Goal: Task Accomplishment & Management: Manage account settings

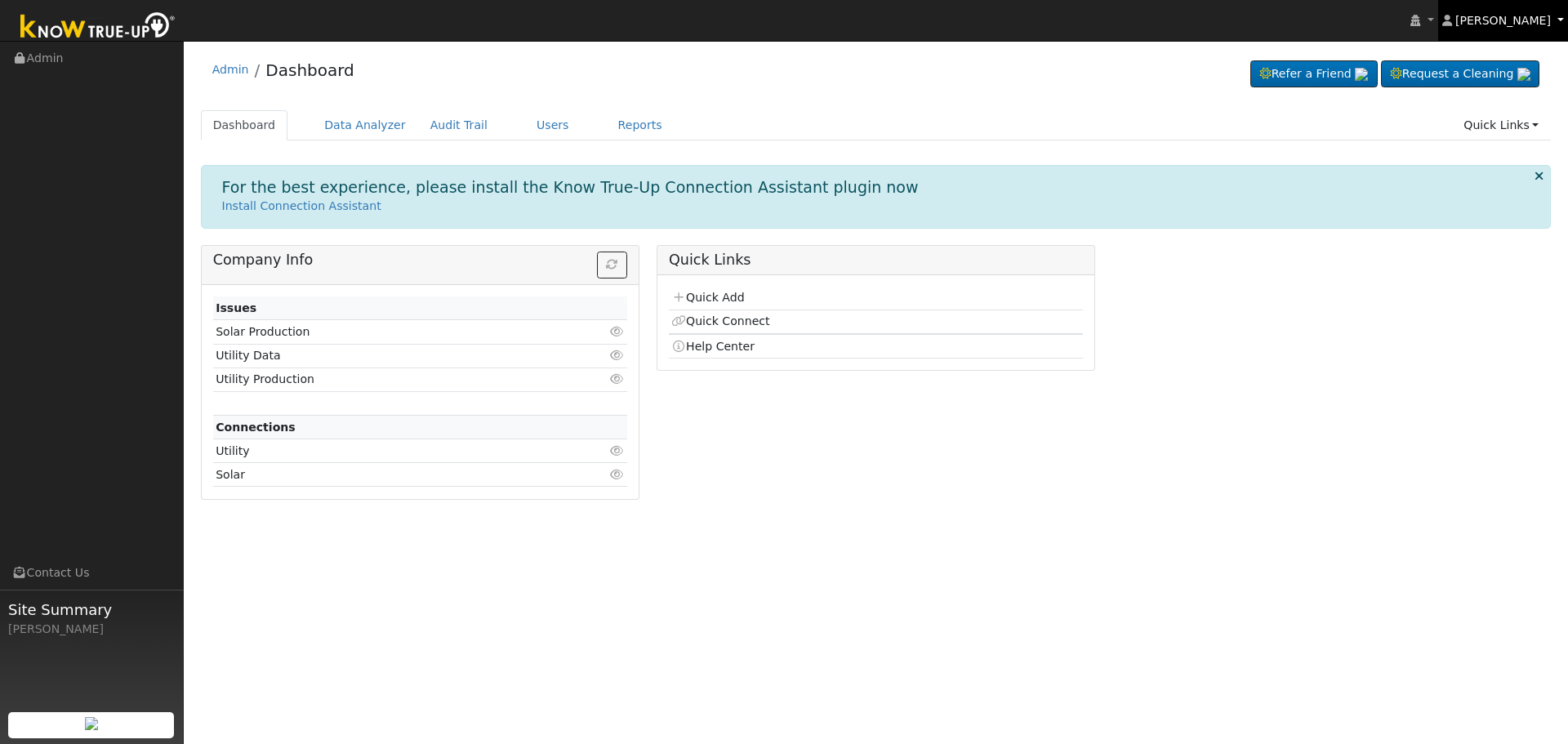
click at [1531, 11] on link "[PERSON_NAME]" at bounding box center [1504, 20] width 131 height 40
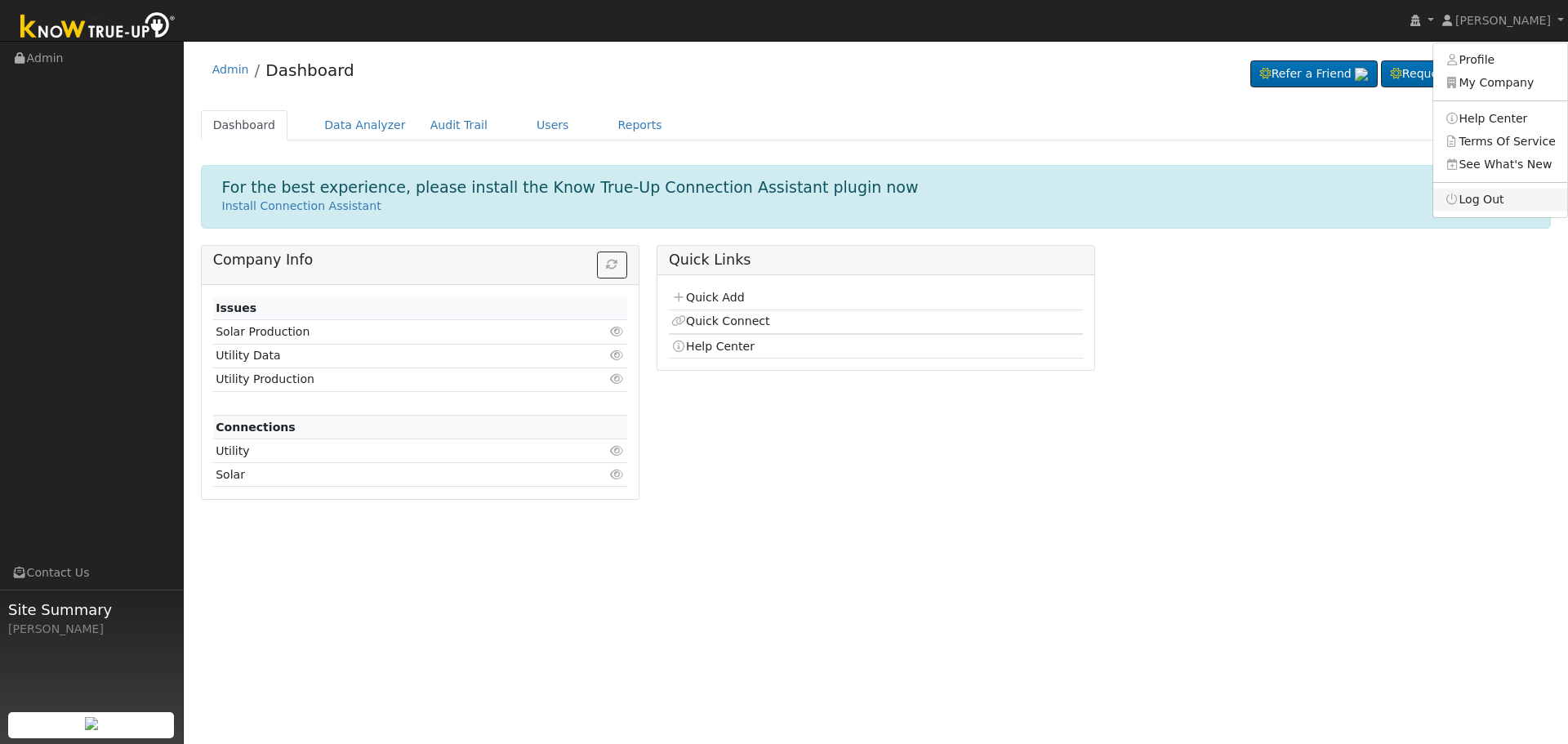
click at [1501, 207] on link "Log Out" at bounding box center [1501, 199] width 134 height 23
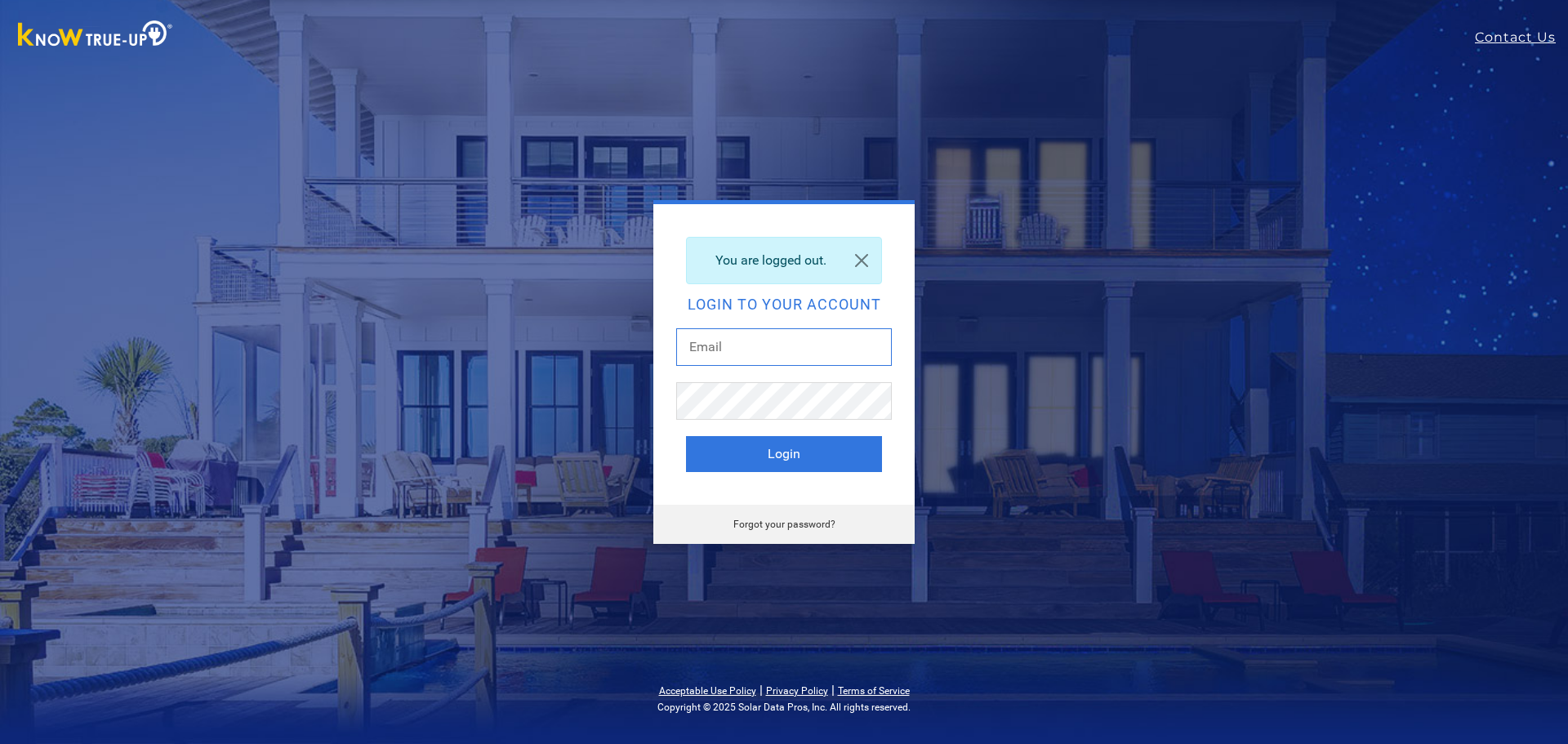
click at [715, 340] on input "text" at bounding box center [784, 346] width 216 height 38
paste input "[EMAIL_ADDRESS][DOMAIN_NAME]"
type input "[EMAIL_ADDRESS][DOMAIN_NAME]"
click at [603, 425] on div "You are logged out. Login to your account [EMAIL_ADDRESS][DOMAIN_NAME] Login Fo…" at bounding box center [784, 372] width 719 height 344
click at [703, 450] on button "Login" at bounding box center [784, 454] width 196 height 36
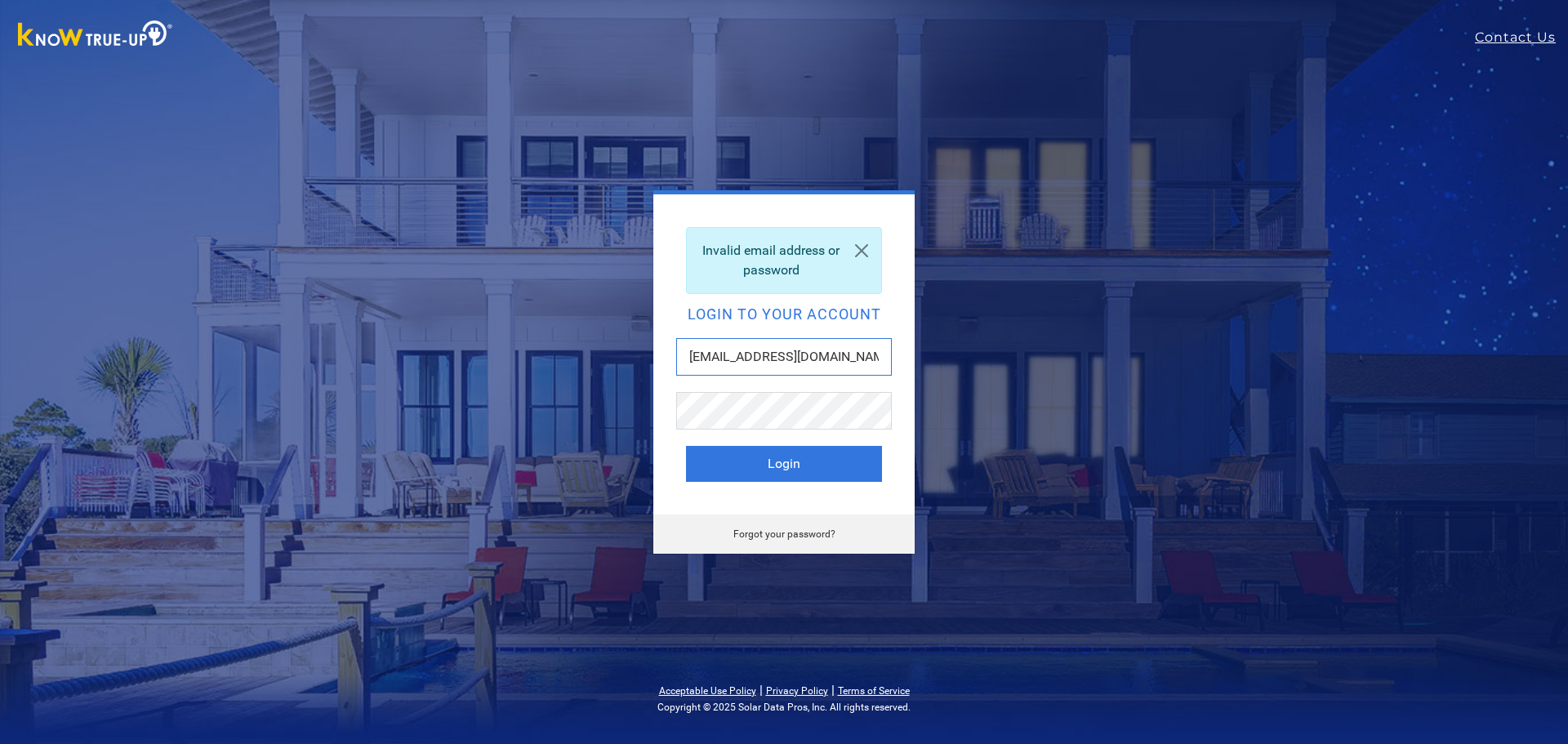
click at [812, 350] on input "jscab172@yahoo.com" at bounding box center [784, 356] width 216 height 38
type input "kayleep@solarnegotiators.com"
click at [687, 445] on button "Login" at bounding box center [784, 463] width 196 height 36
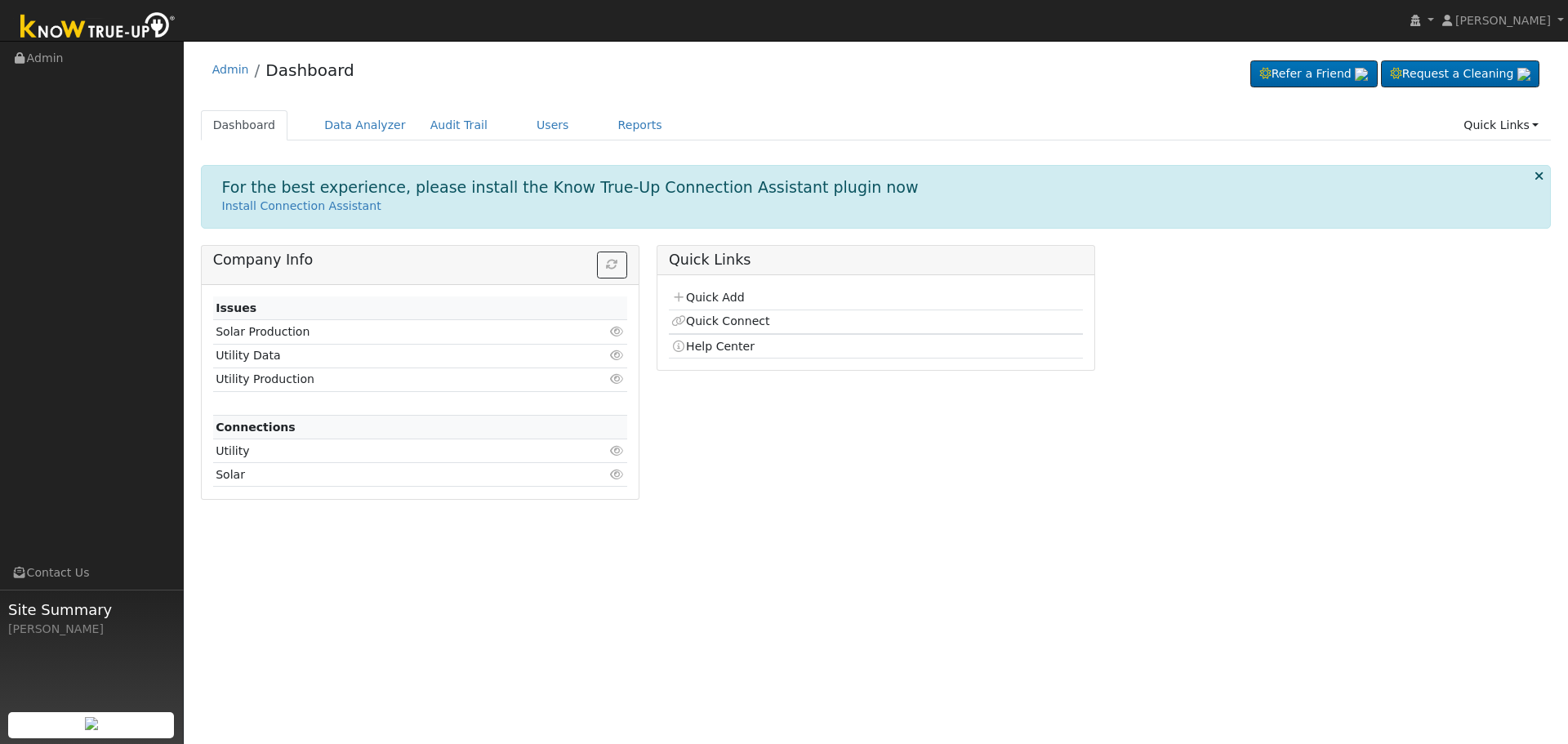
click at [496, 114] on ul "Dashboard Data Analyzer Audit Trail Users Reports Quick Links Quick Add Quick C…" at bounding box center [877, 125] width 1351 height 30
click at [525, 123] on link "Users" at bounding box center [553, 125] width 57 height 30
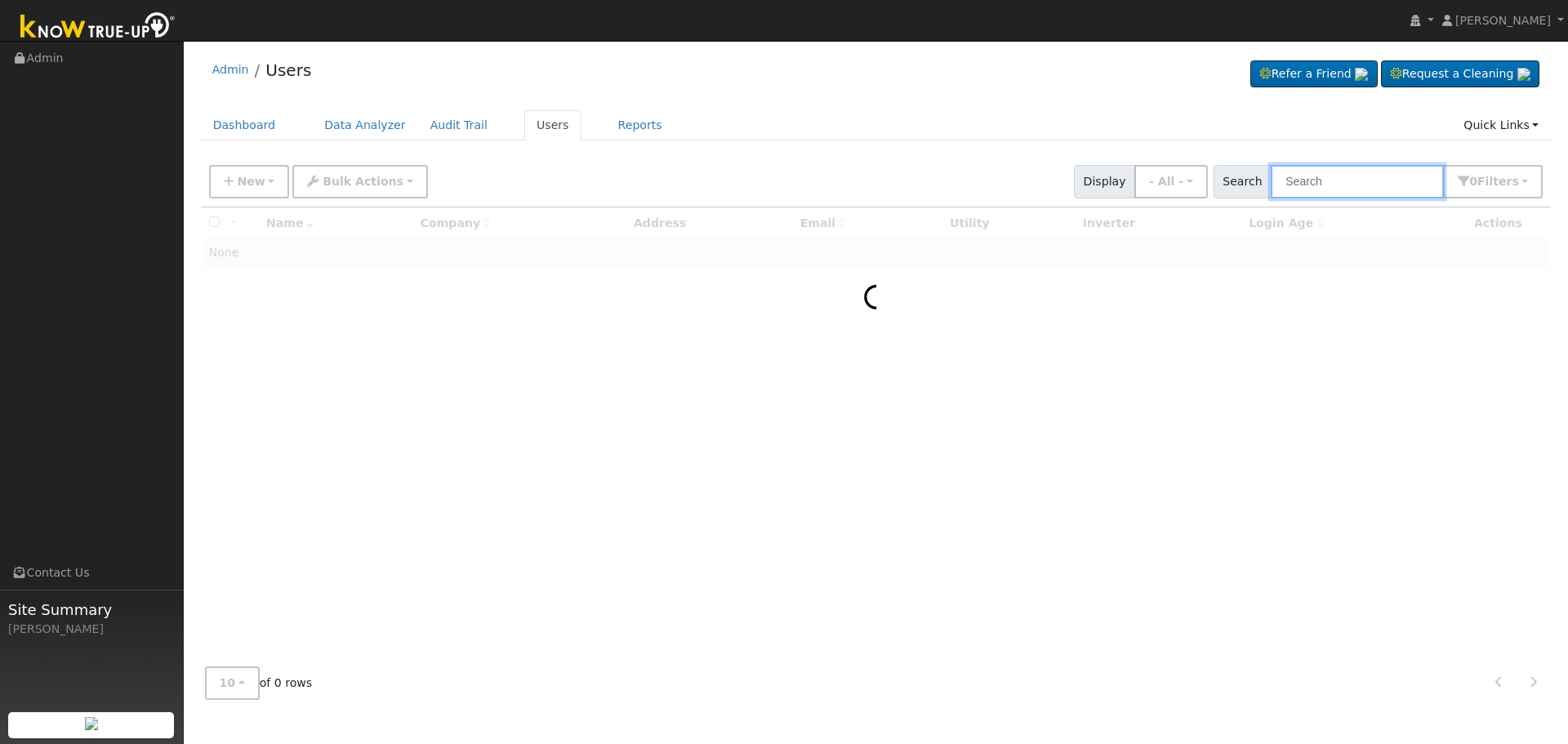
click at [1397, 175] on input "text" at bounding box center [1358, 182] width 173 height 33
paste input "[EMAIL_ADDRESS][DOMAIN_NAME]"
click at [1374, 192] on input "[EMAIL_ADDRESS][DOMAIN_NAME]" at bounding box center [1358, 182] width 173 height 33
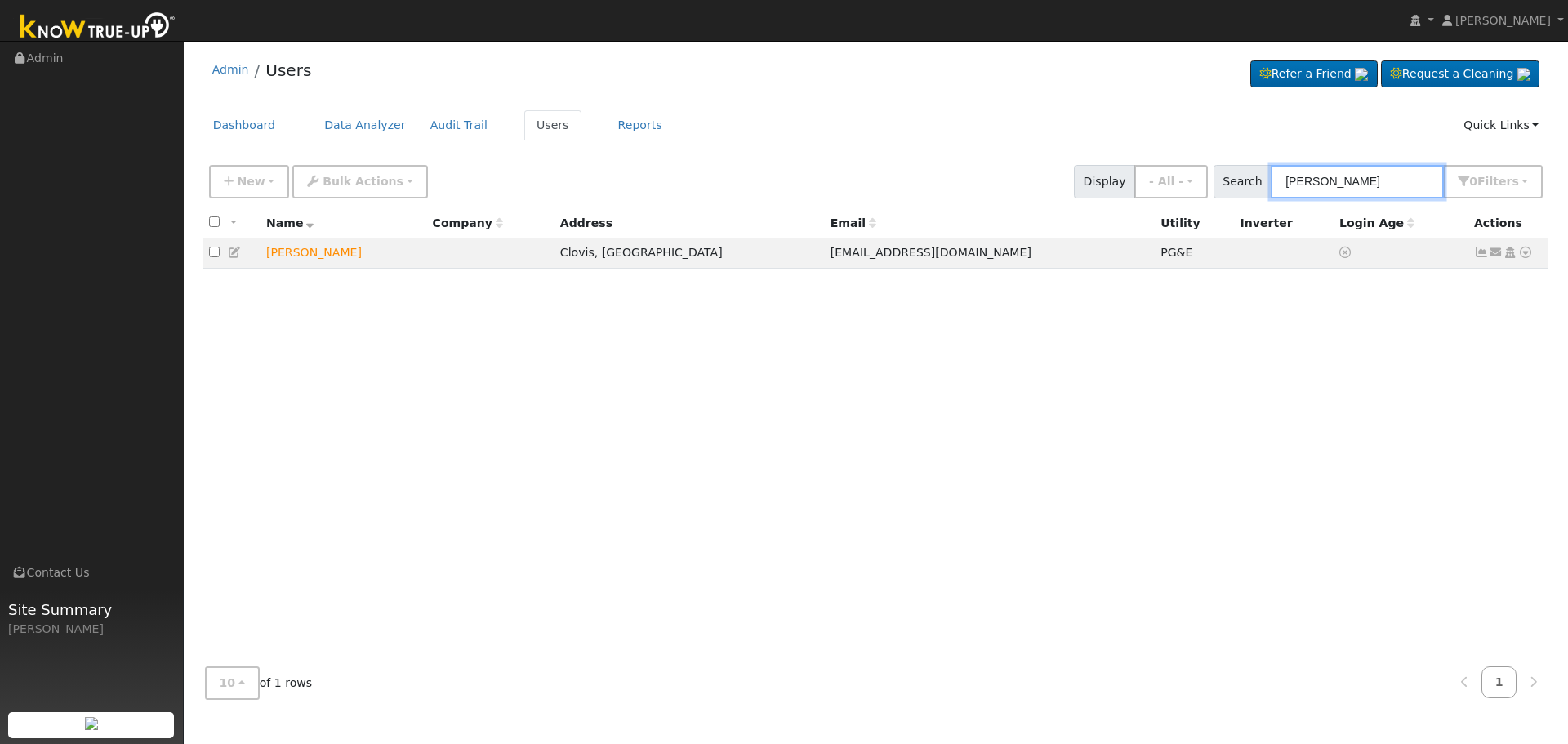
click at [1351, 175] on input "[PERSON_NAME]" at bounding box center [1358, 182] width 173 height 33
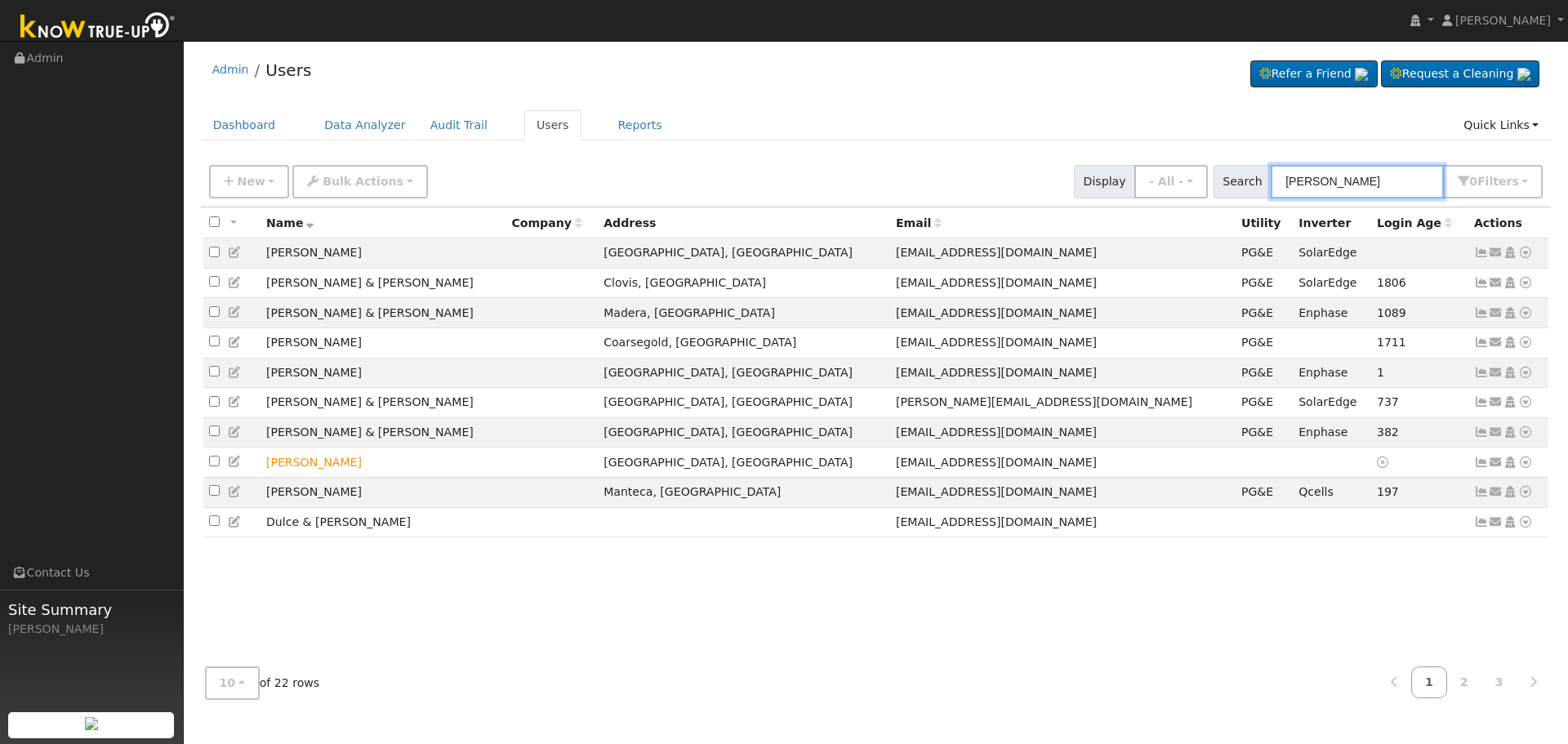
click at [1379, 177] on input "[PERSON_NAME]" at bounding box center [1358, 182] width 173 height 33
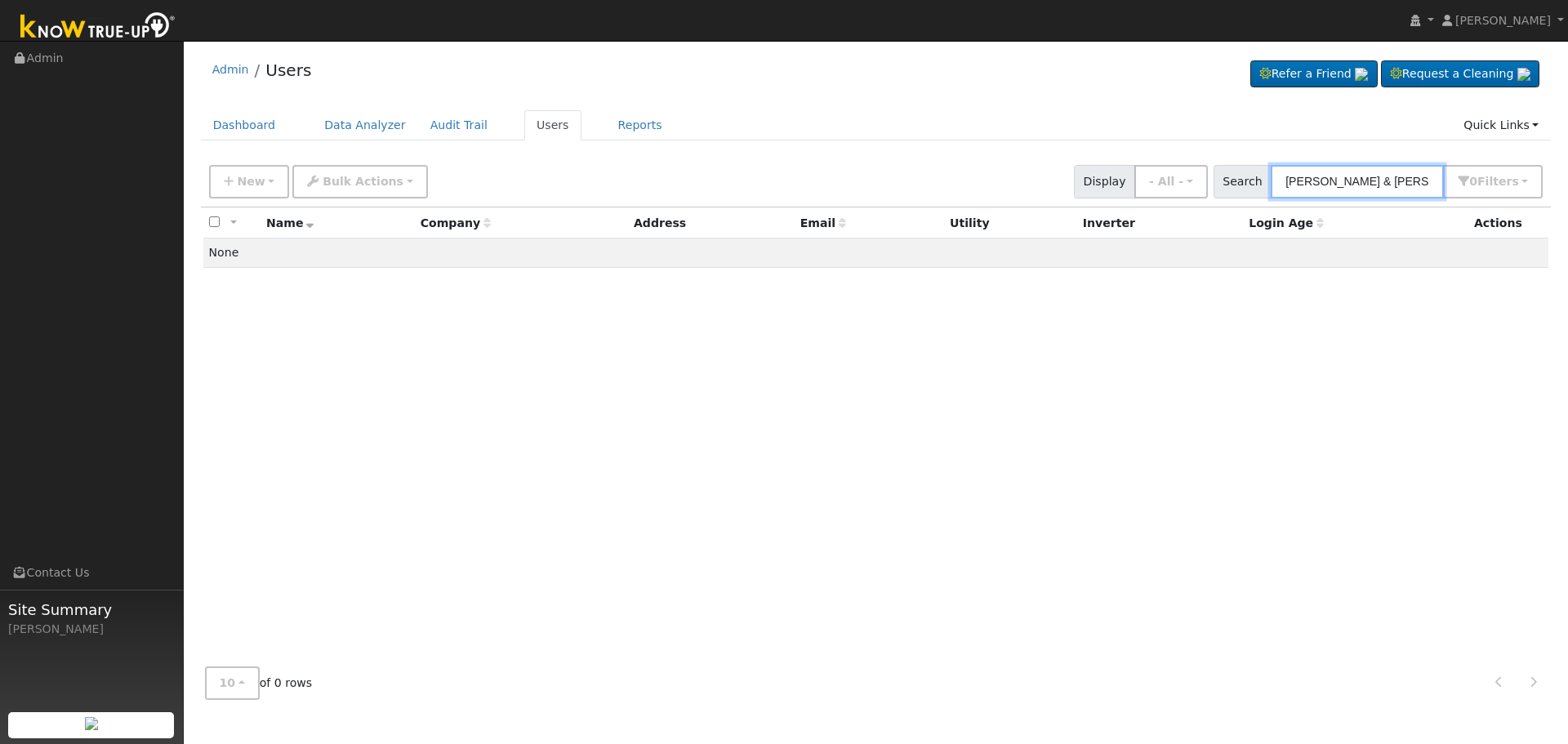
type input "[PERSON_NAME] & [PERSON_NAME]"
click at [1361, 183] on input "[PERSON_NAME] & [PERSON_NAME]" at bounding box center [1358, 182] width 173 height 33
click at [1360, 183] on input "[PERSON_NAME] & [PERSON_NAME]" at bounding box center [1358, 182] width 173 height 33
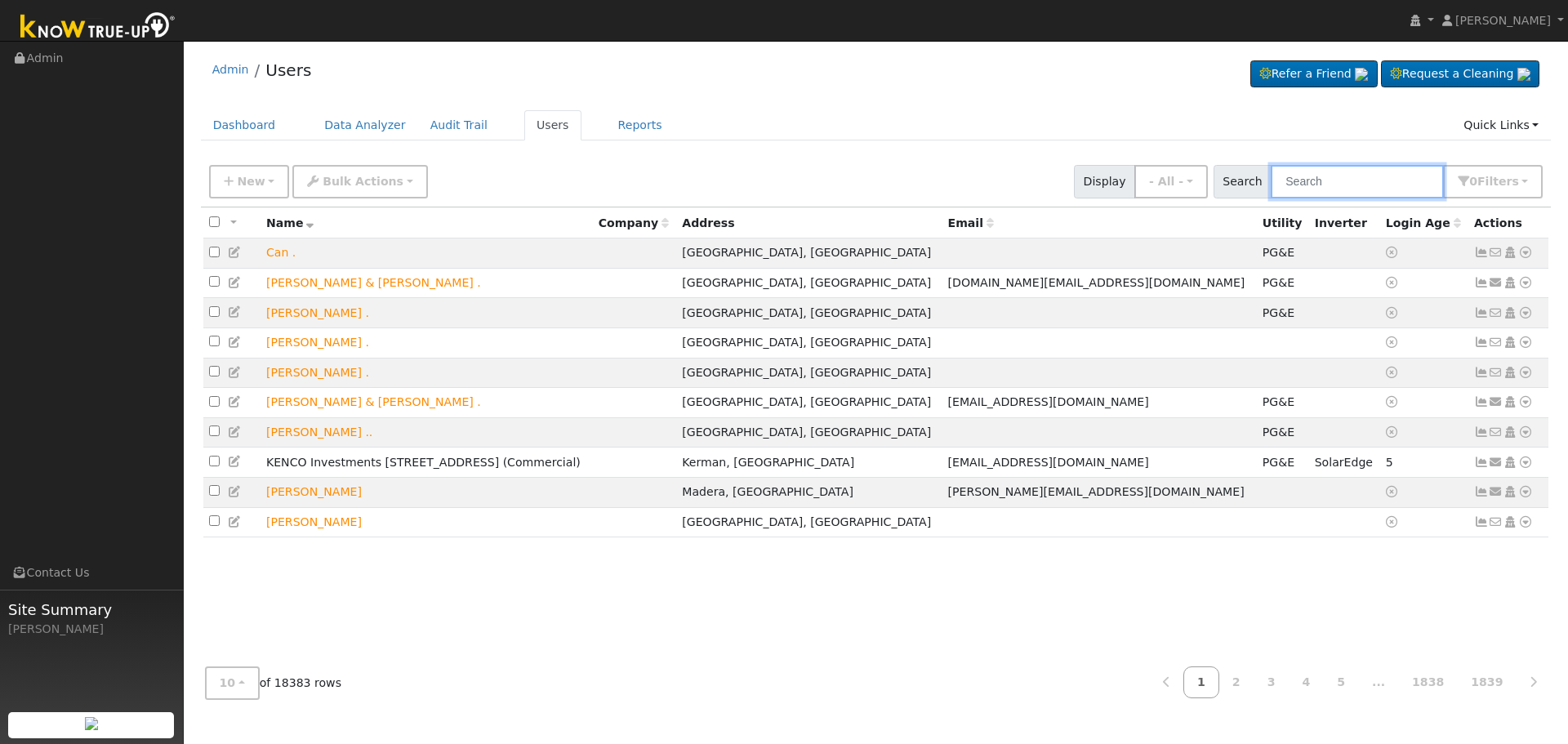
paste input "[PERSON_NAME] & [PERSON_NAME]"
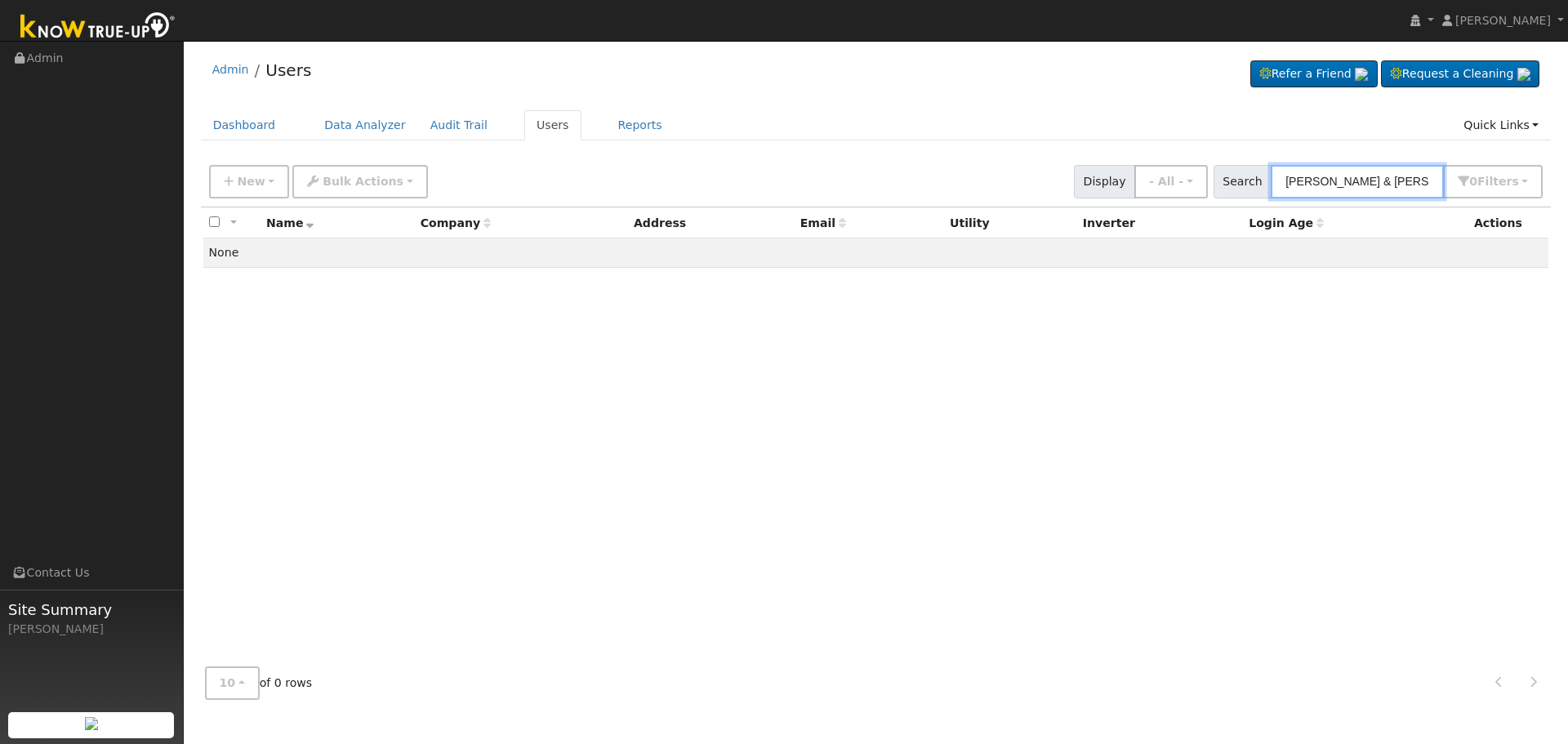
click at [1362, 178] on input "[PERSON_NAME] & [PERSON_NAME]" at bounding box center [1358, 182] width 173 height 33
drag, startPoint x: 1384, startPoint y: 186, endPoint x: 1255, endPoint y: 190, distance: 129.1
click at [1255, 190] on div "Search [PERSON_NAME] & [PERSON_NAME] 0 Filter s Role Show - All - Show Leads Ad…" at bounding box center [1379, 182] width 330 height 33
type input "[PERSON_NAME]"
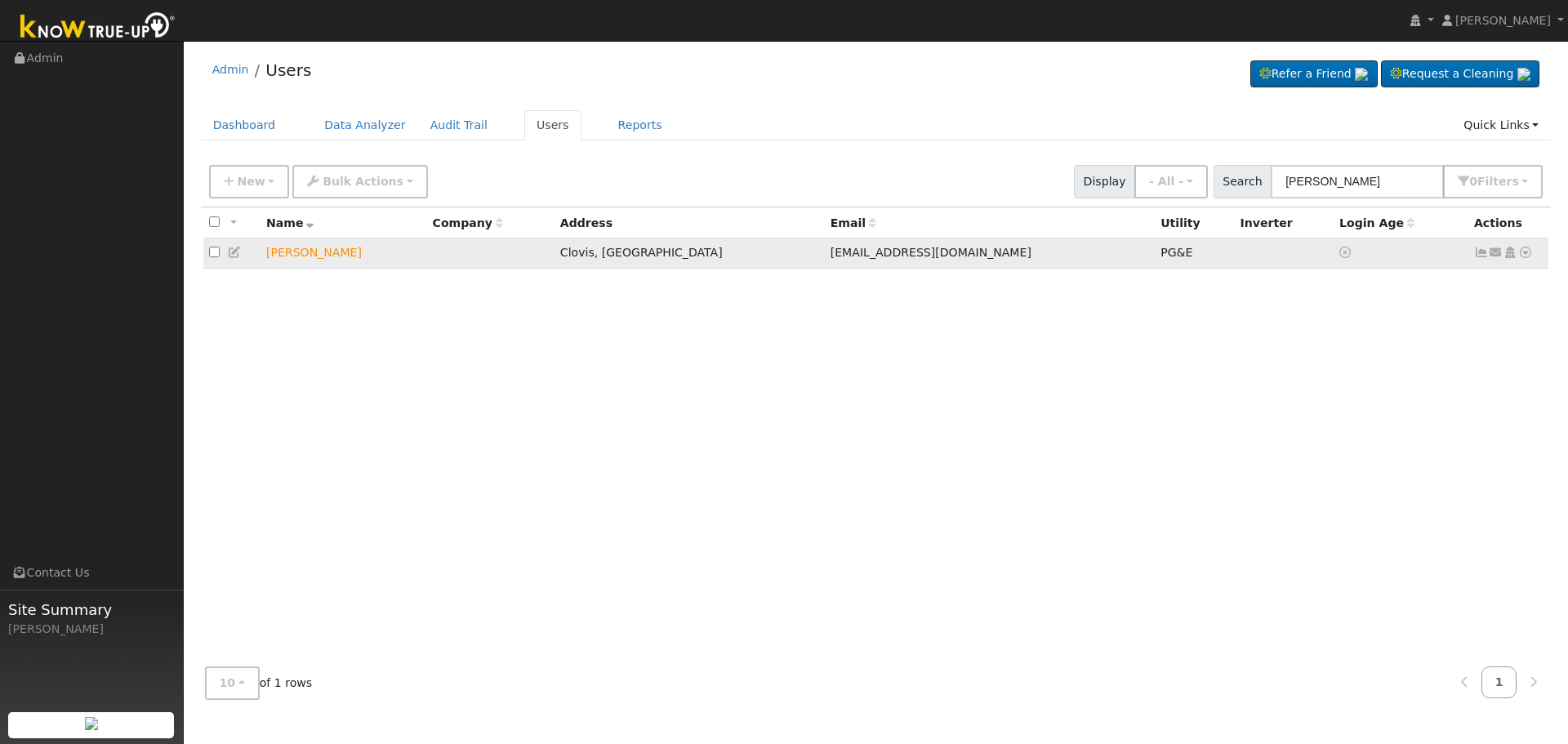
click at [1528, 255] on icon at bounding box center [1526, 252] width 15 height 11
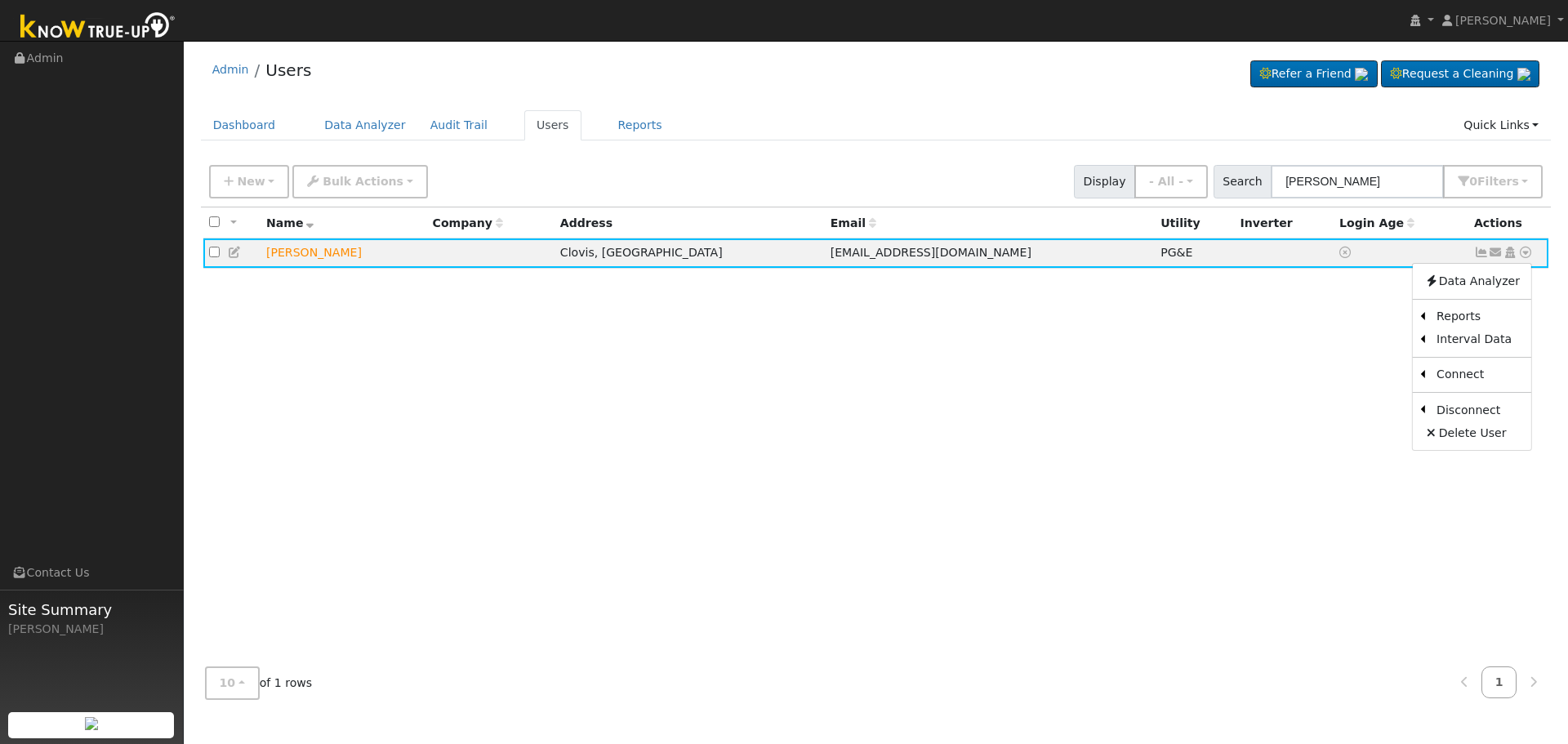
click at [1017, 475] on div "All None All on page None on page Name Company Address Email Utility Inverter L…" at bounding box center [877, 431] width 1351 height 446
click at [229, 254] on icon at bounding box center [235, 252] width 15 height 11
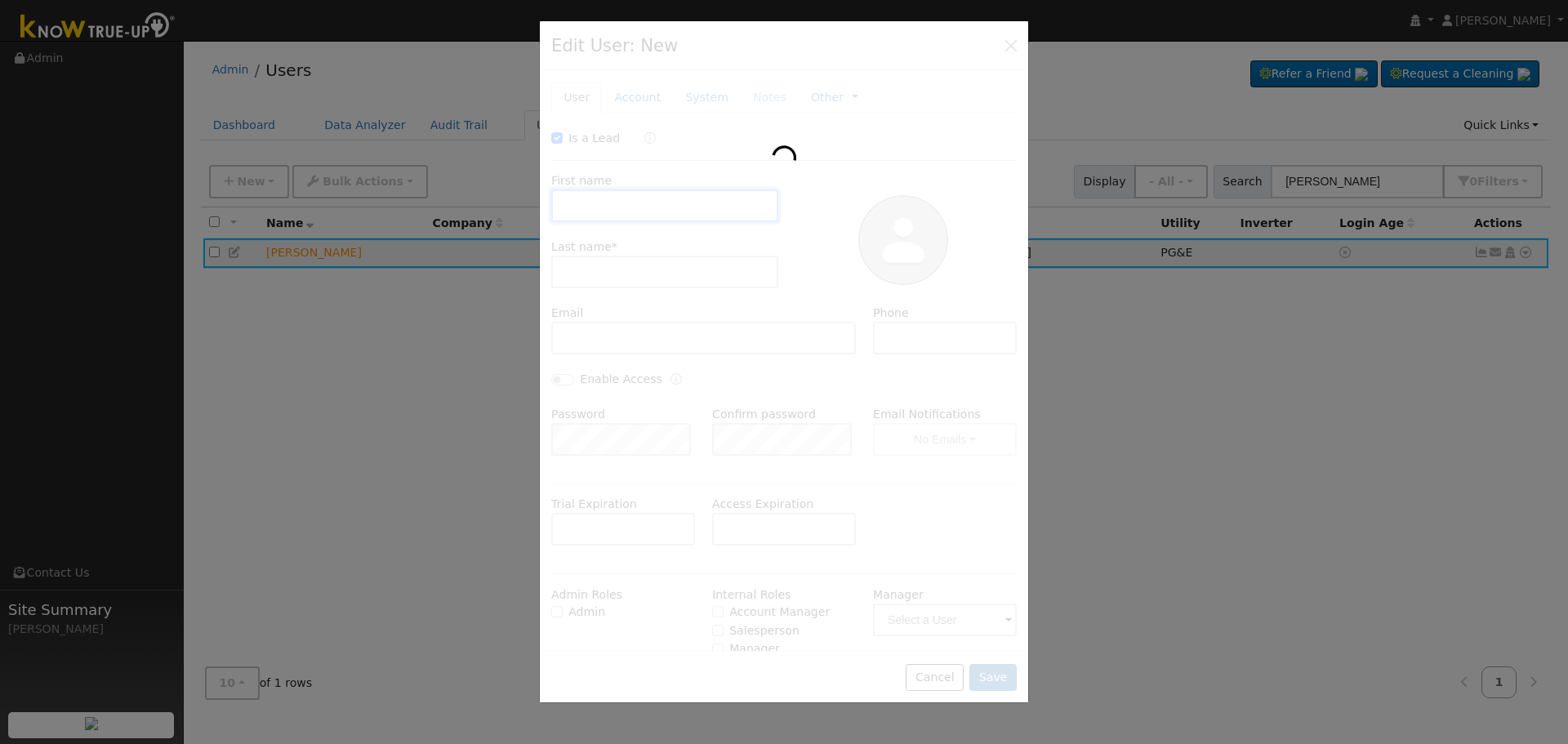
checkbox input "true"
type input "[PERSON_NAME]"
type input "[EMAIL_ADDRESS][DOMAIN_NAME]"
type input "[PHONE_NUMBER]"
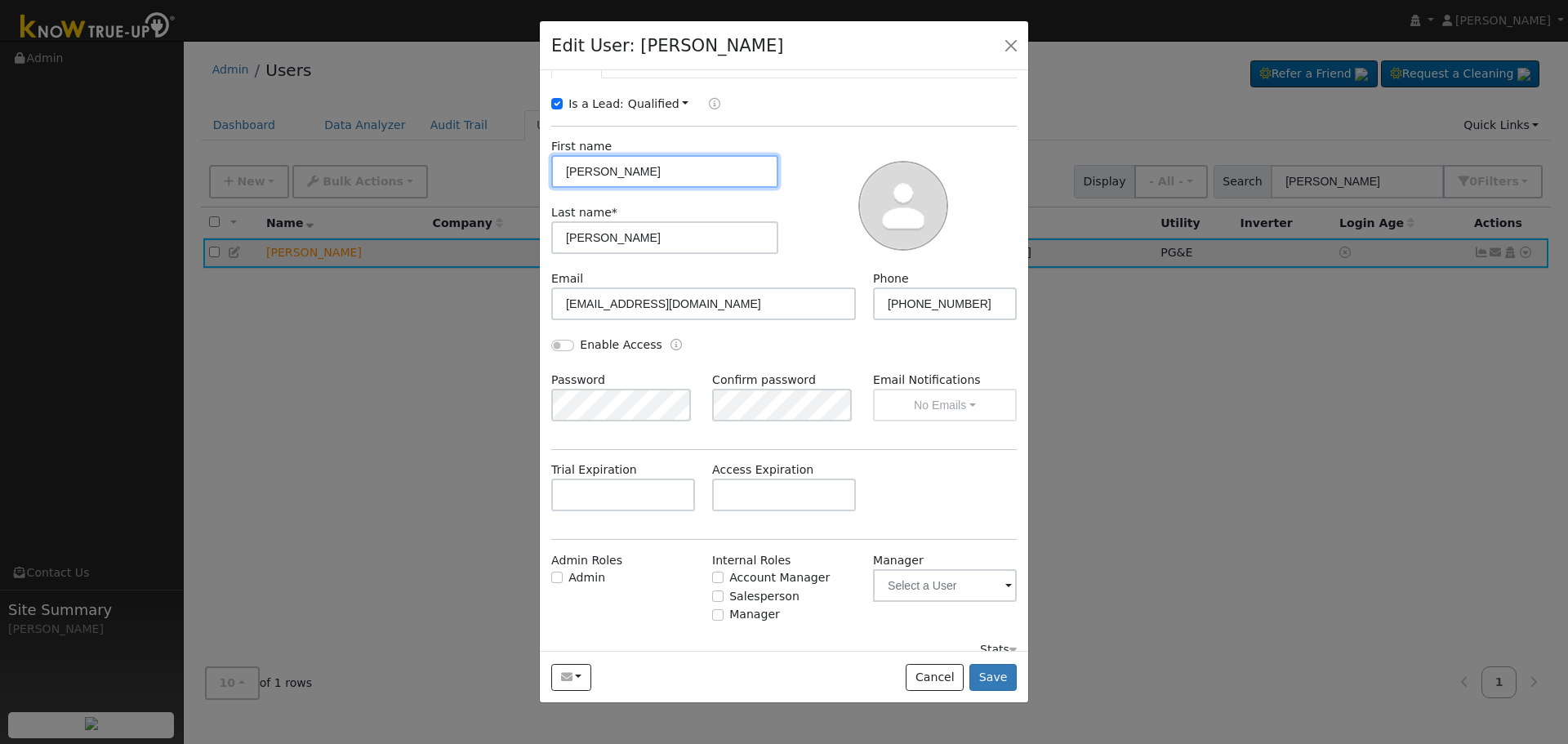
scroll to position [53, 0]
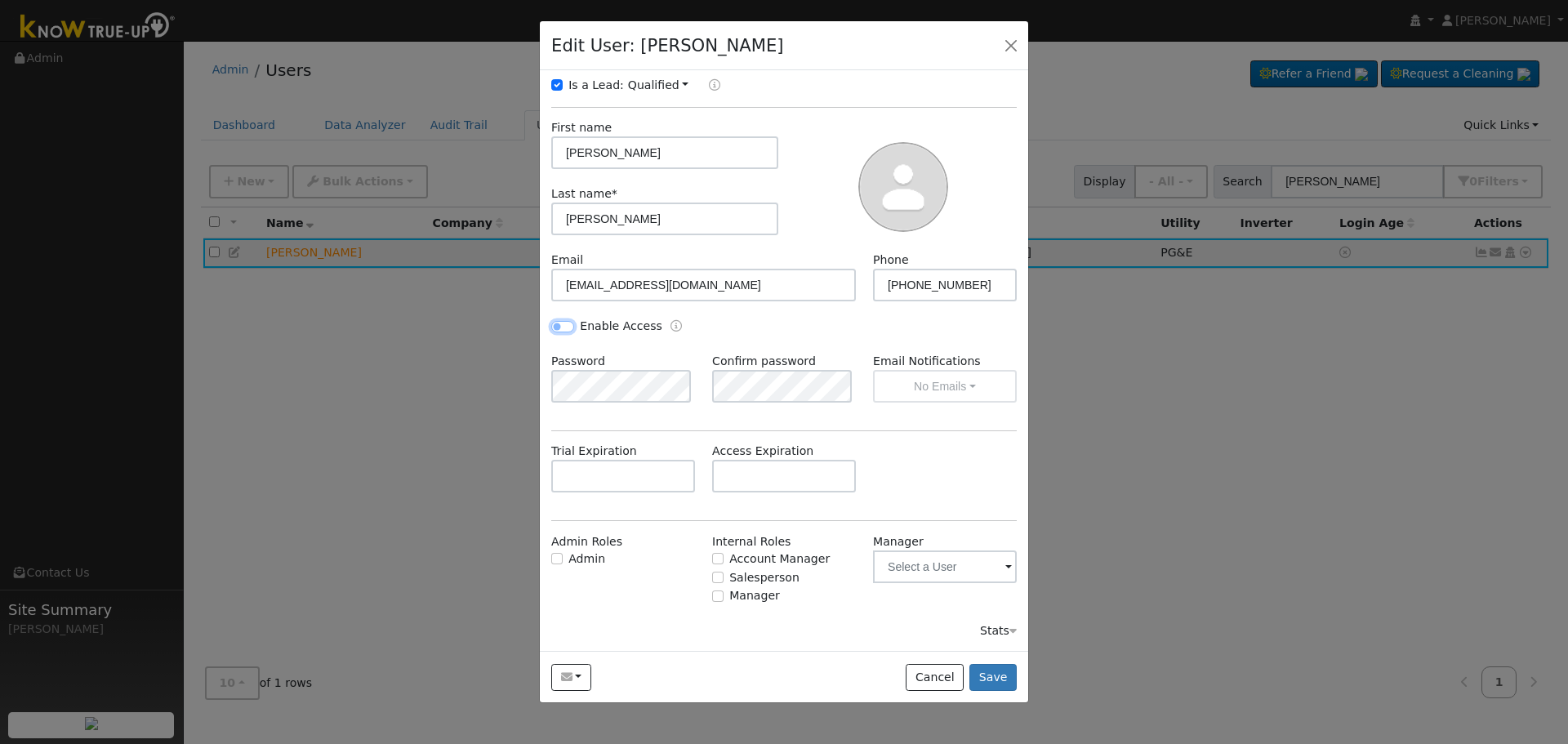
click at [561, 327] on input "Enable Access" at bounding box center [562, 326] width 23 height 11
checkbox input "true"
click at [778, 338] on div "Enable Access" at bounding box center [784, 335] width 483 height 35
click at [1000, 685] on button "Save" at bounding box center [994, 678] width 48 height 28
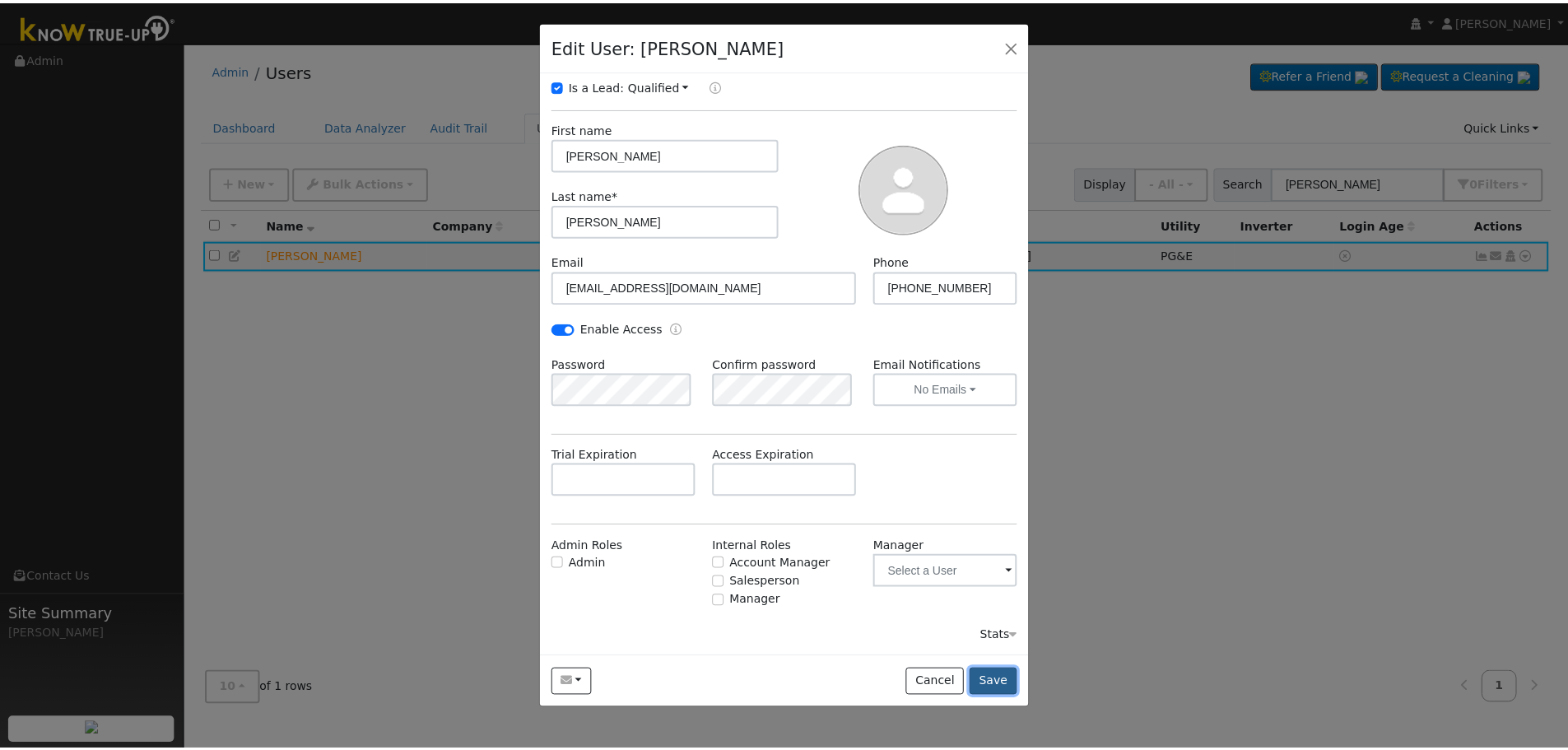
scroll to position [0, 0]
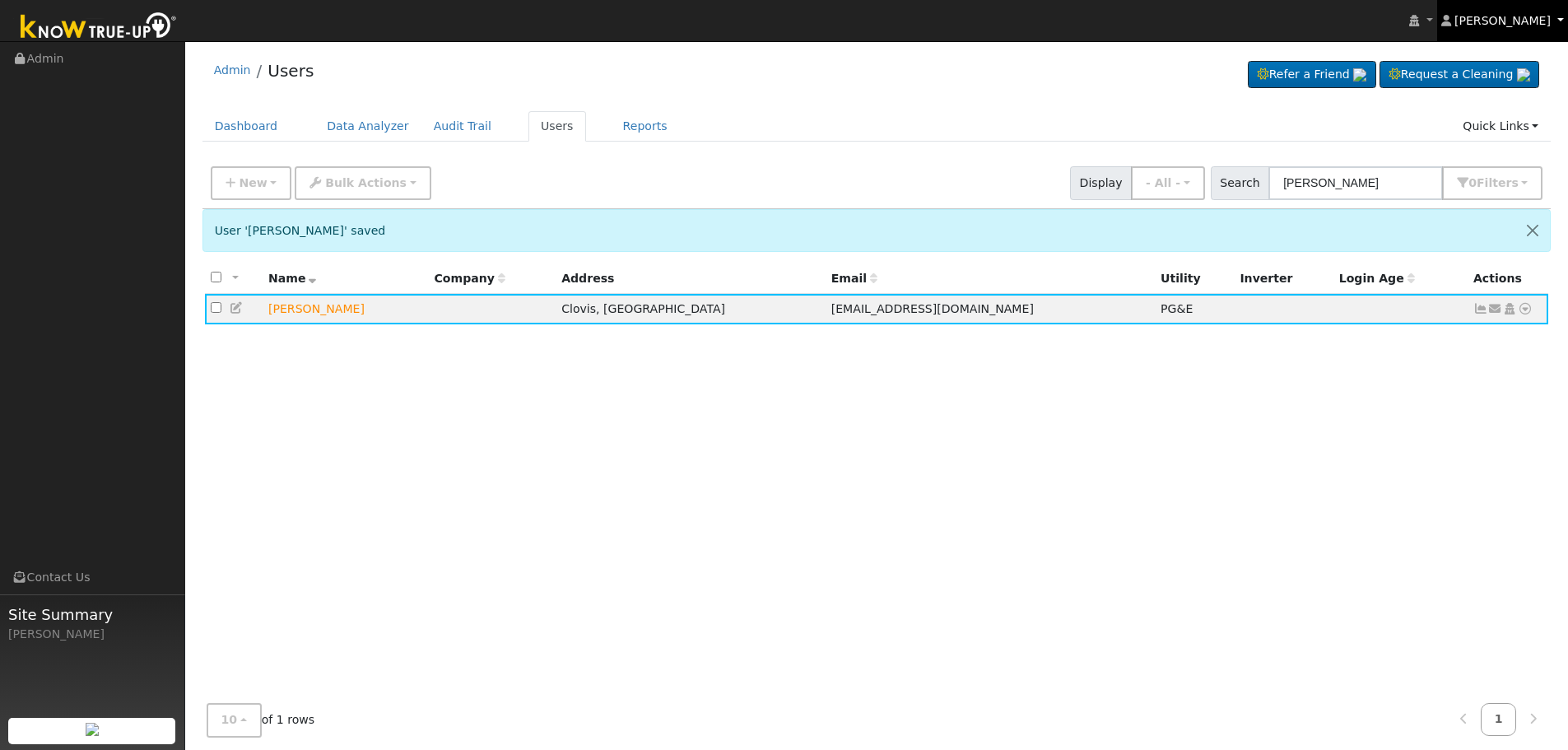
click at [1512, 24] on span "[PERSON_NAME]" at bounding box center [1502, 20] width 96 height 13
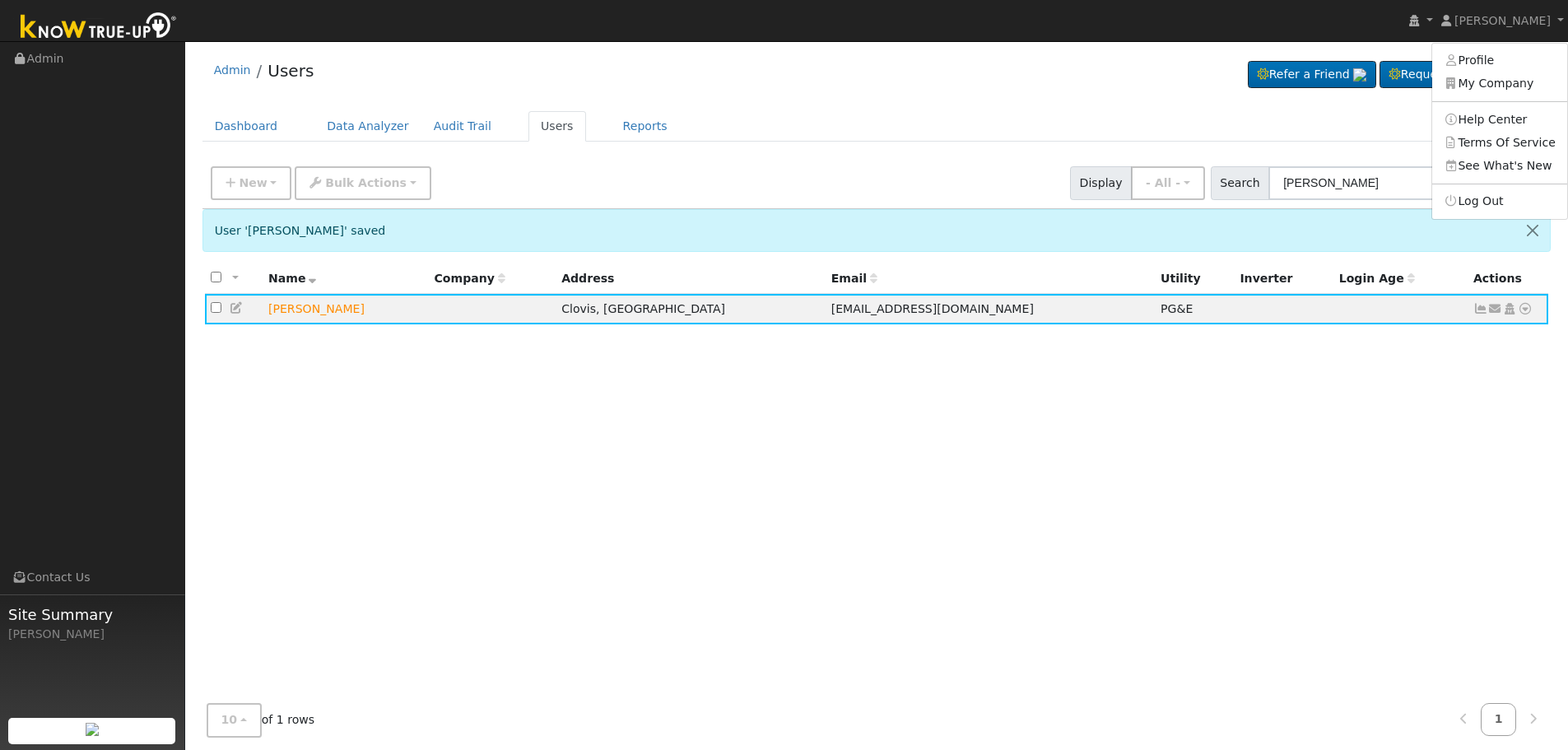
click at [1042, 406] on div "All None All on page None on page Name Company Address Email Utility Inverter L…" at bounding box center [877, 488] width 1349 height 450
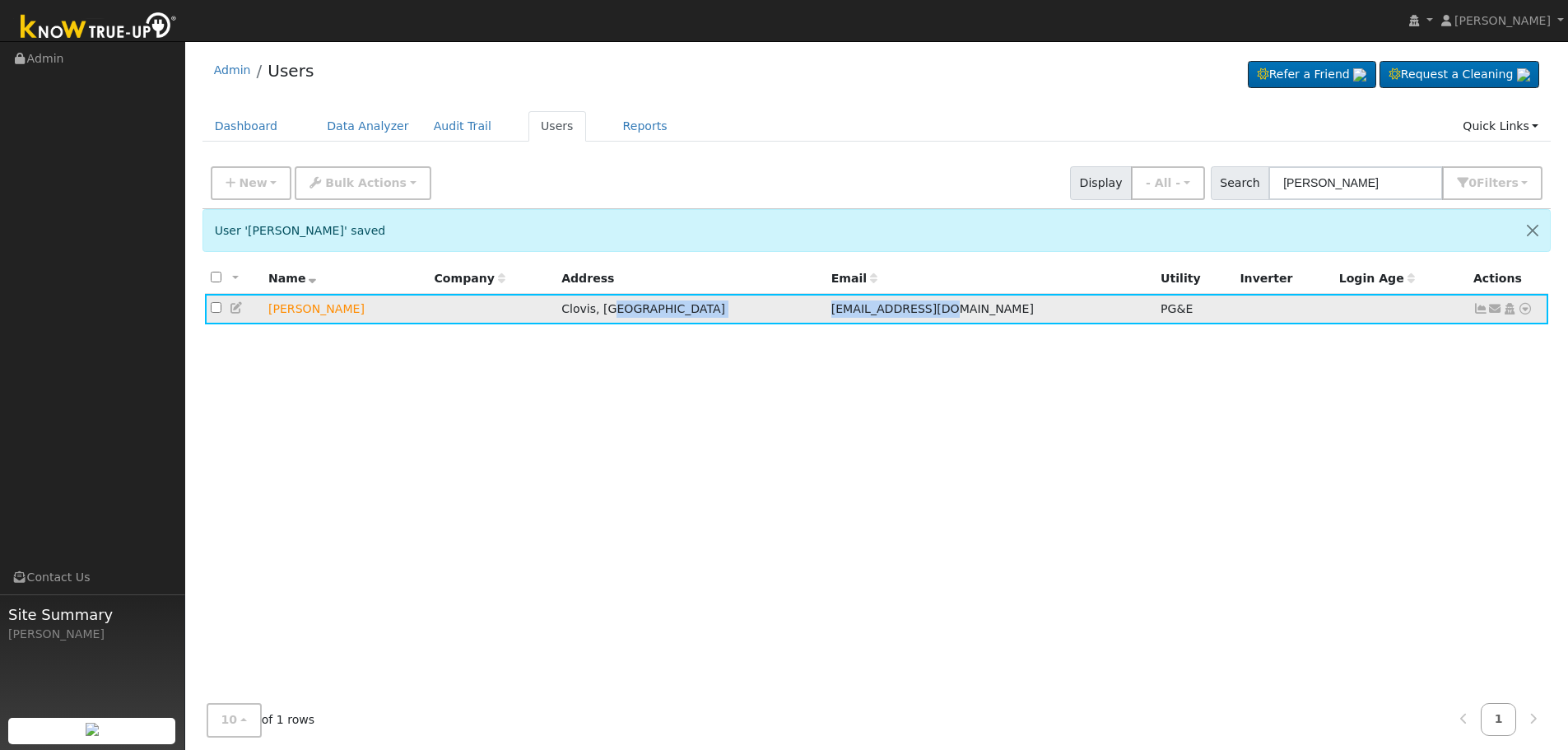
drag, startPoint x: 927, startPoint y: 319, endPoint x: 762, endPoint y: 311, distance: 165.2
click at [762, 311] on tr "[PERSON_NAME] Clovis, [GEOGRAPHIC_DATA] [EMAIL_ADDRESS][DOMAIN_NAME] PG&E Send …" at bounding box center [876, 308] width 1344 height 31
copy tr "[EMAIL_ADDRESS][DOMAIN_NAME]"
click at [1526, 25] on span "[PERSON_NAME]" at bounding box center [1502, 20] width 96 height 13
click at [1506, 203] on link "Log Out" at bounding box center [1499, 201] width 135 height 23
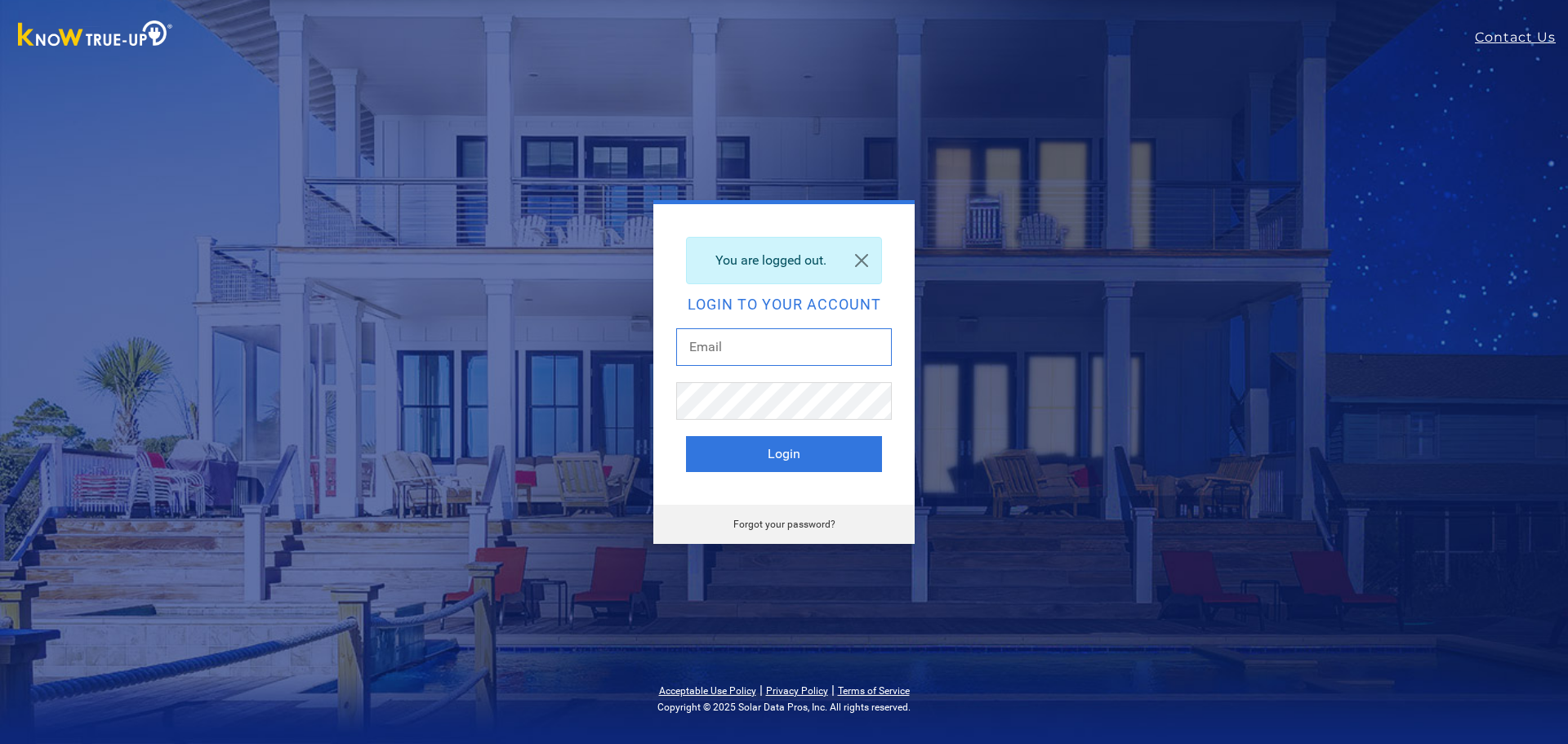
click at [791, 348] on input "text" at bounding box center [784, 346] width 216 height 38
paste input "[EMAIL_ADDRESS][DOMAIN_NAME]"
click at [738, 333] on input "[EMAIL_ADDRESS][DOMAIN_NAME]" at bounding box center [784, 346] width 216 height 38
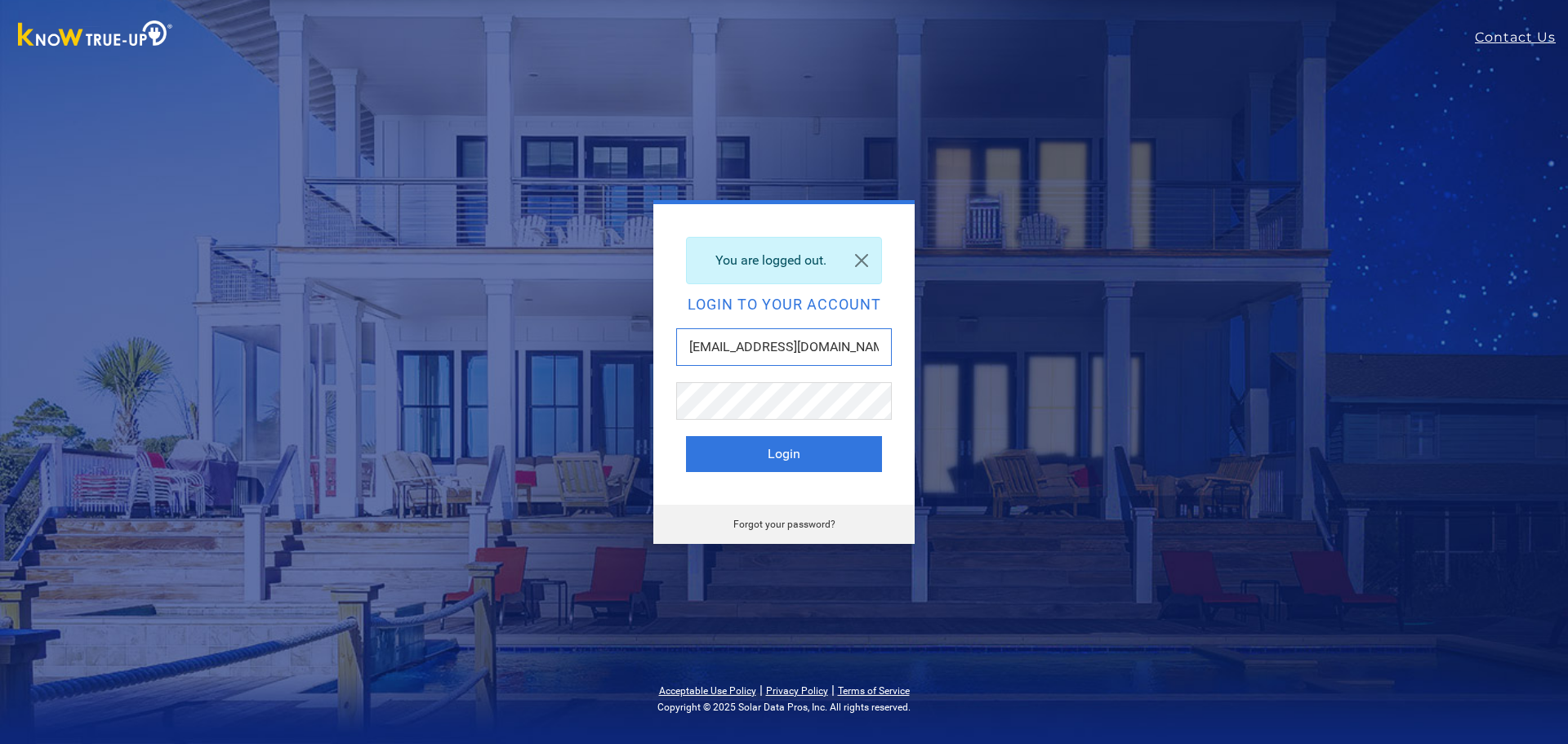
paste input "text"
drag, startPoint x: 712, startPoint y: 349, endPoint x: 610, endPoint y: 349, distance: 102.0
click at [610, 349] on div "You are logged out. Login to your account jscab172@yahoo.com Login Forgot your …" at bounding box center [784, 372] width 719 height 344
type input "[EMAIL_ADDRESS][DOMAIN_NAME]"
click at [553, 420] on div "You are logged out. Login to your account jscab172@yahoo.com Login Forgot your …" at bounding box center [784, 372] width 719 height 344
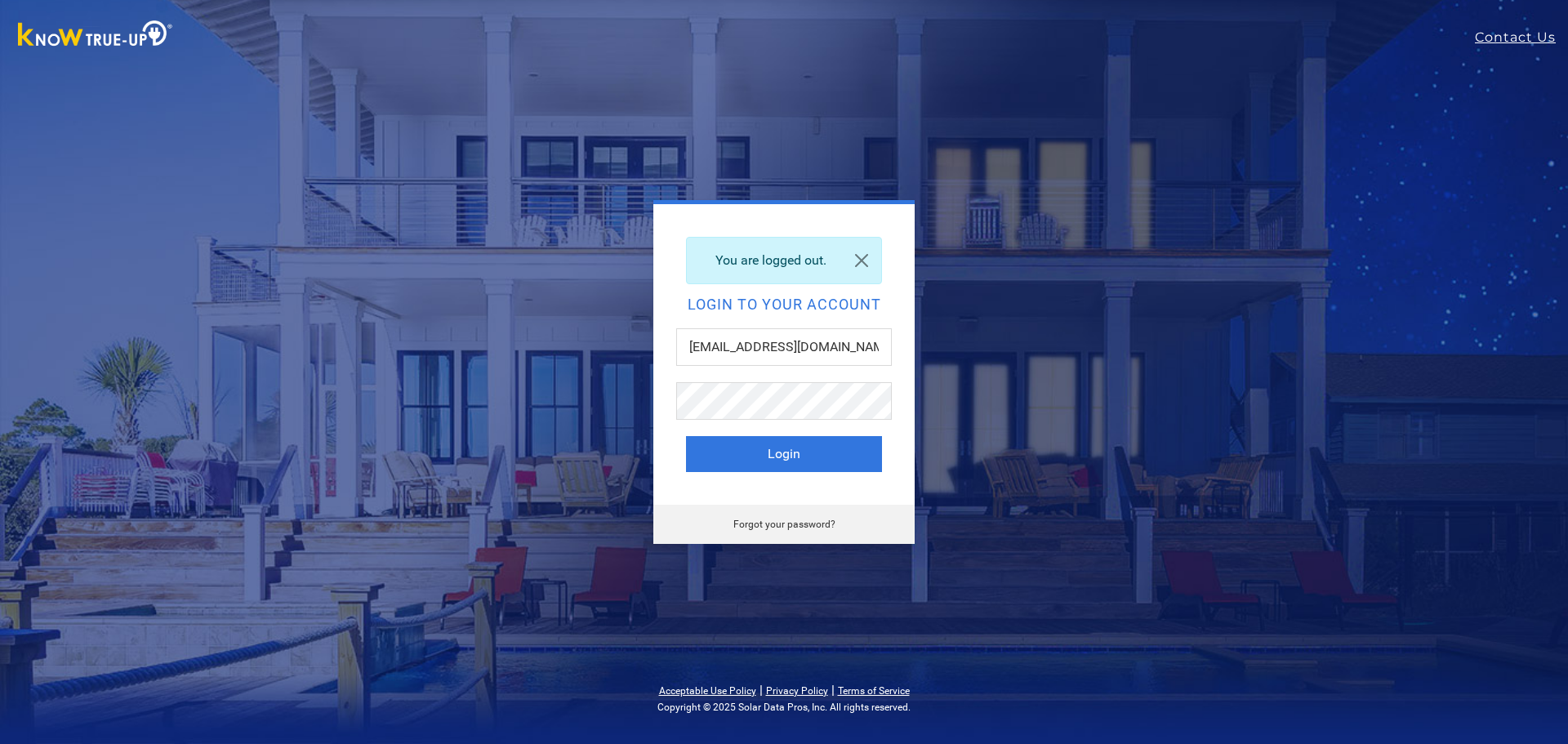
click at [710, 464] on button "Login" at bounding box center [784, 454] width 196 height 36
